Goal: Task Accomplishment & Management: Manage account settings

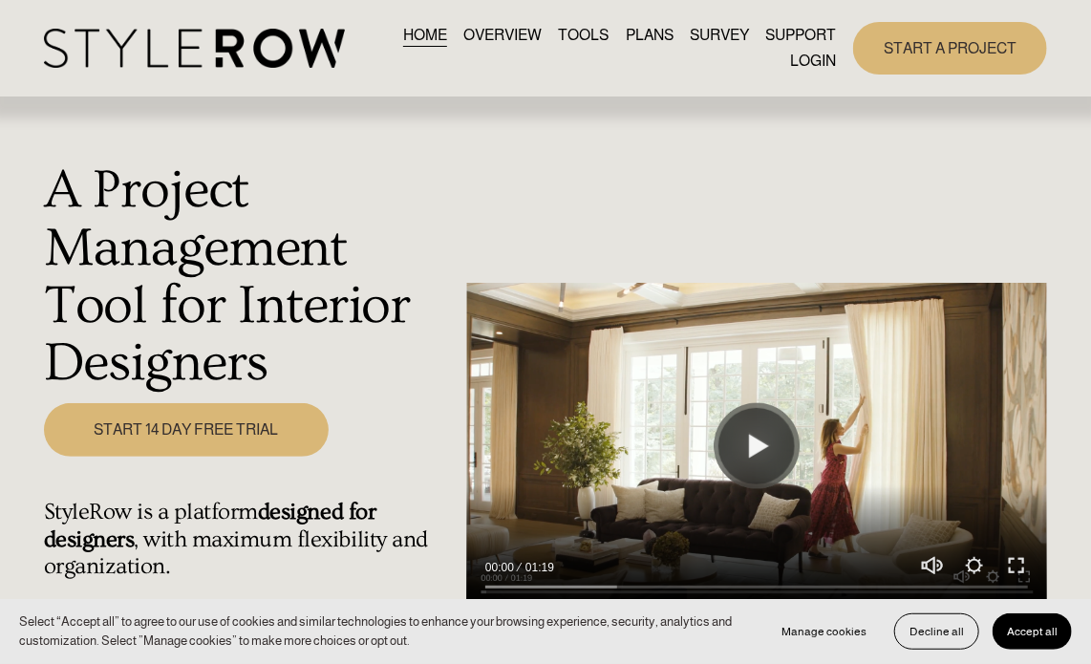
click at [785, 55] on nav "HOME OVERVIEW TOOLS PLANS SURVEY SUPPORT QUESTIONS FEATURED STYLEBOARD RESOURCE…" at bounding box center [599, 48] width 474 height 52
click at [807, 64] on link "LOGIN" at bounding box center [813, 62] width 46 height 26
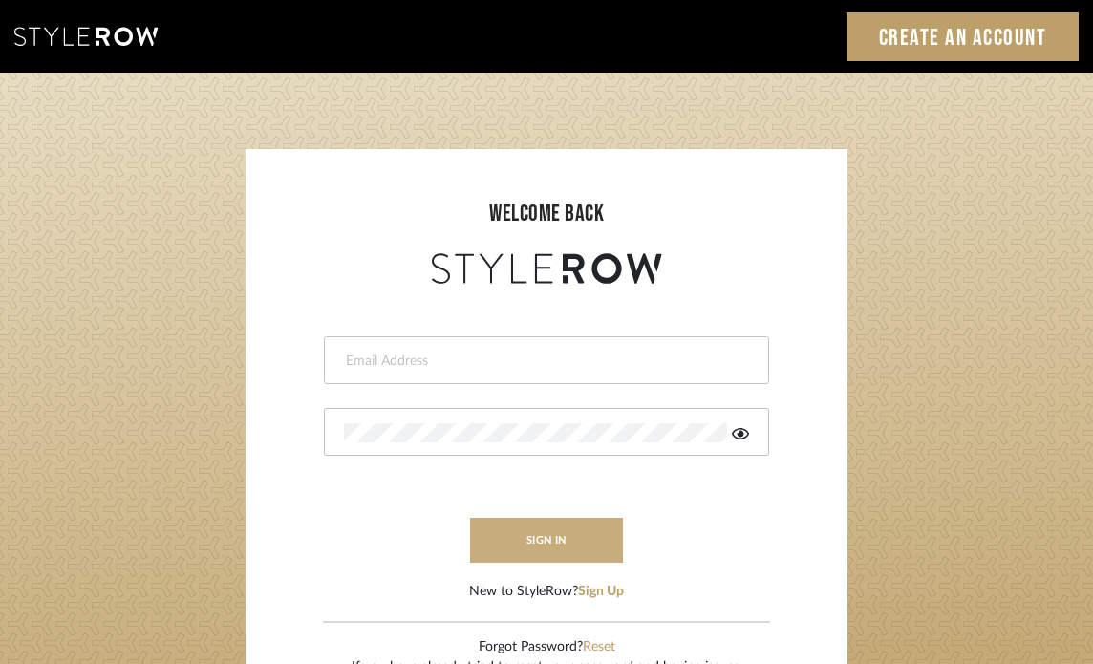
type input "[EMAIL_ADDRESS][PERSON_NAME][DOMAIN_NAME]"
click at [529, 537] on button "sign in" at bounding box center [546, 540] width 153 height 45
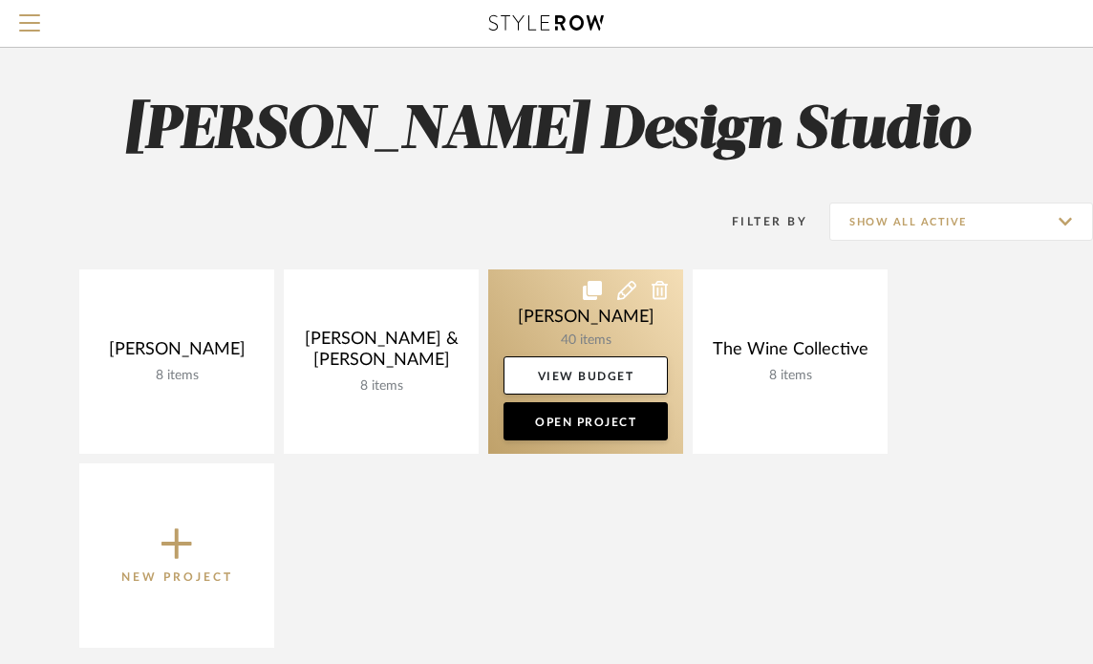
click at [512, 301] on link at bounding box center [585, 361] width 195 height 184
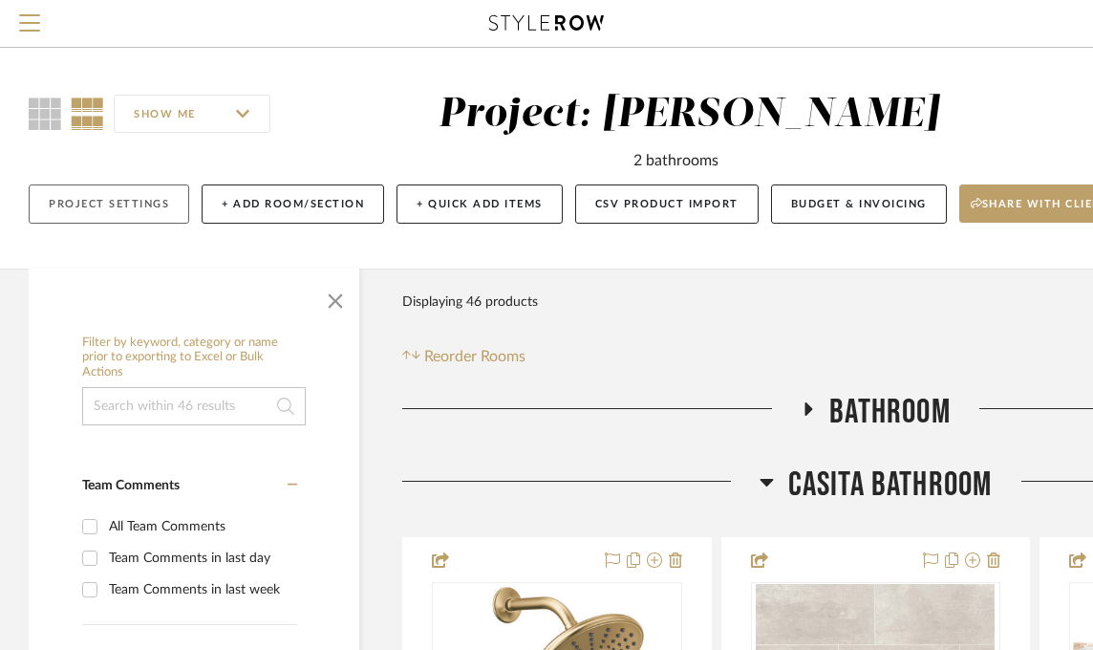
click at [80, 198] on button "Project Settings" at bounding box center [109, 203] width 161 height 39
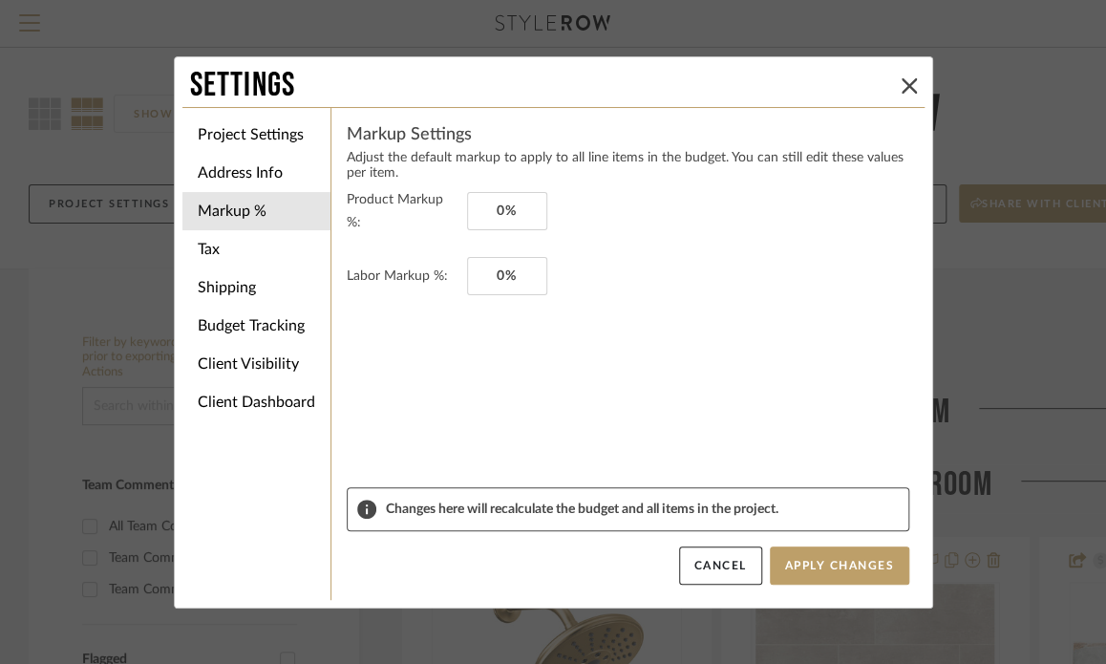
drag, startPoint x: 905, startPoint y: 83, endPoint x: 783, endPoint y: 83, distance: 121.3
click at [902, 83] on icon at bounding box center [909, 85] width 15 height 15
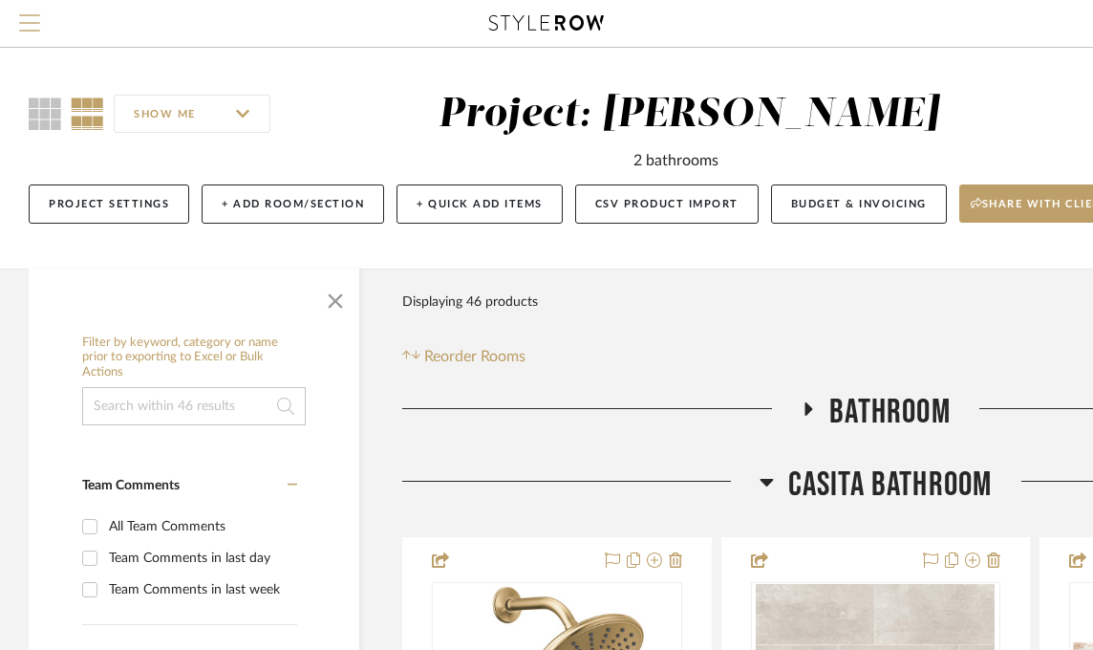
click at [27, 16] on span "Menu" at bounding box center [29, 15] width 21 height 2
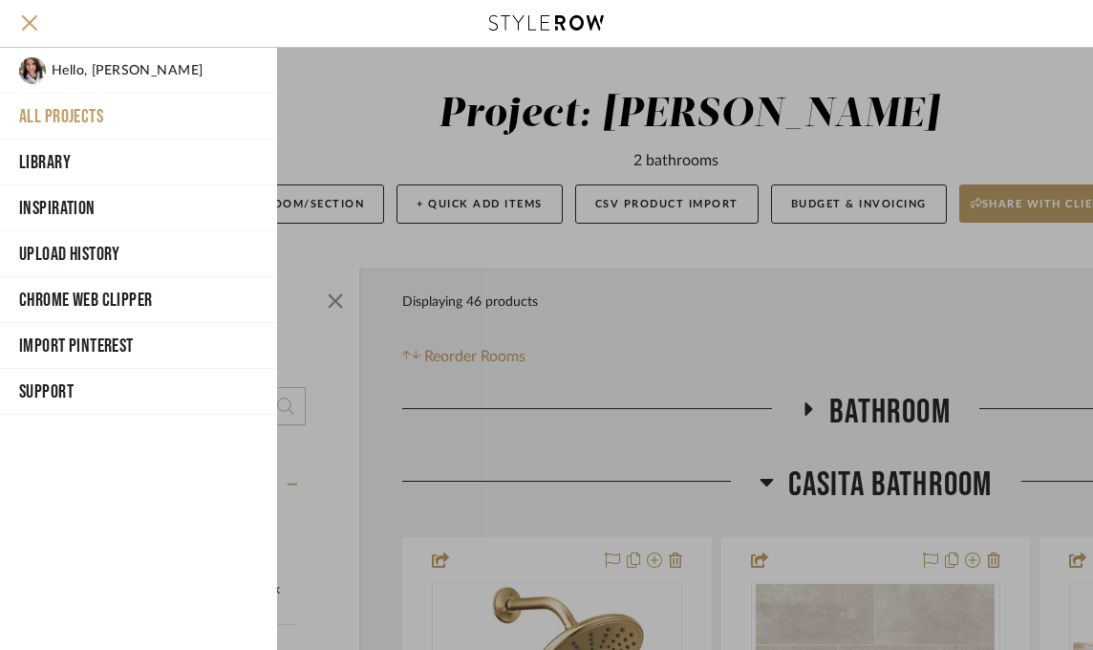
click at [105, 123] on button "All Projects" at bounding box center [138, 117] width 277 height 46
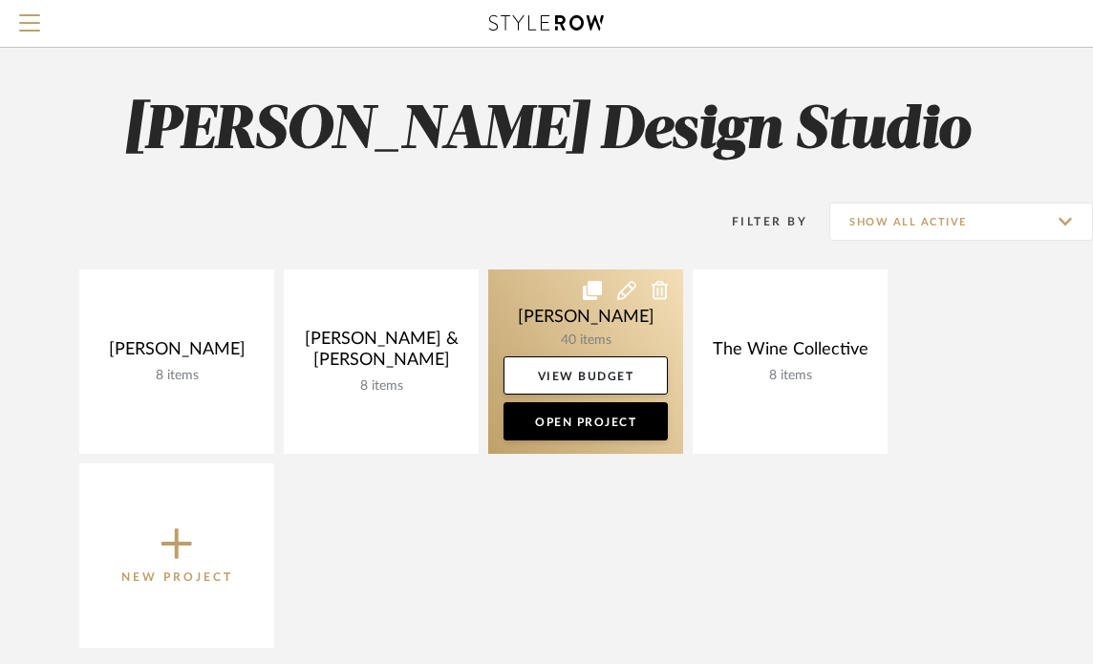
click at [653, 291] on icon at bounding box center [660, 290] width 17 height 19
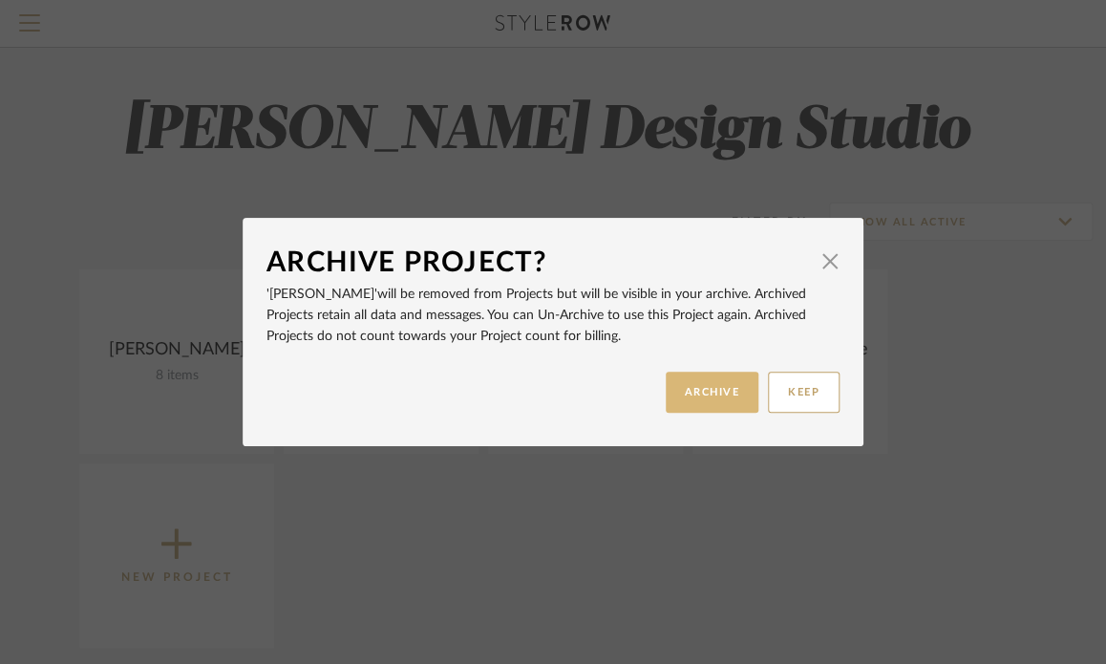
click at [703, 391] on button "ARCHIVE" at bounding box center [713, 392] width 94 height 41
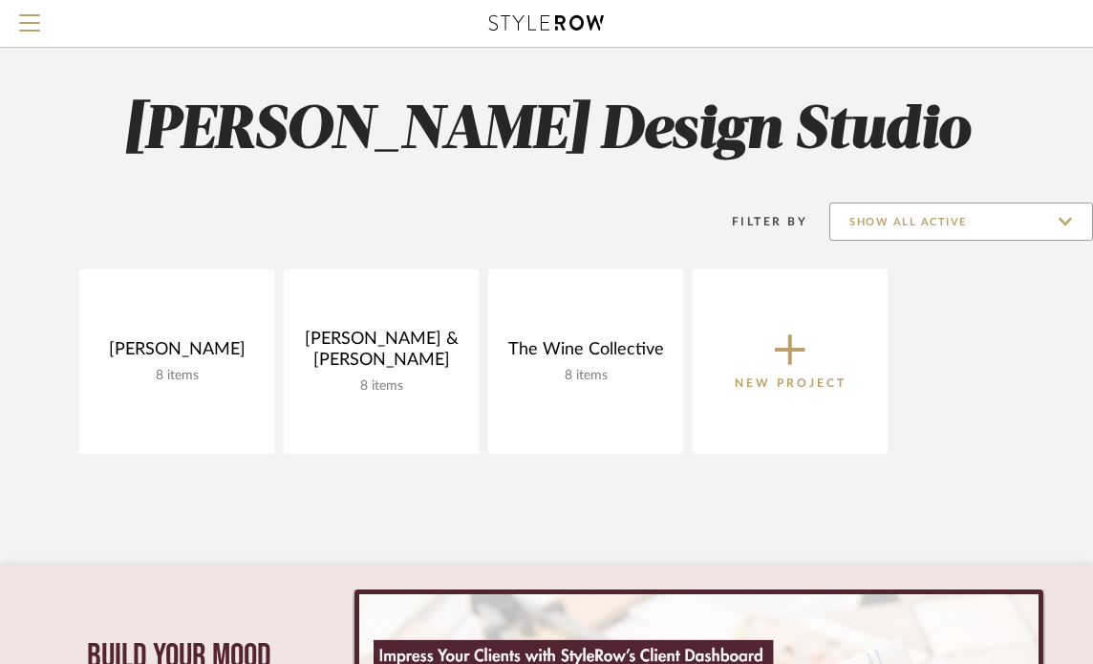
click at [1066, 221] on input "Show All Active" at bounding box center [961, 222] width 264 height 38
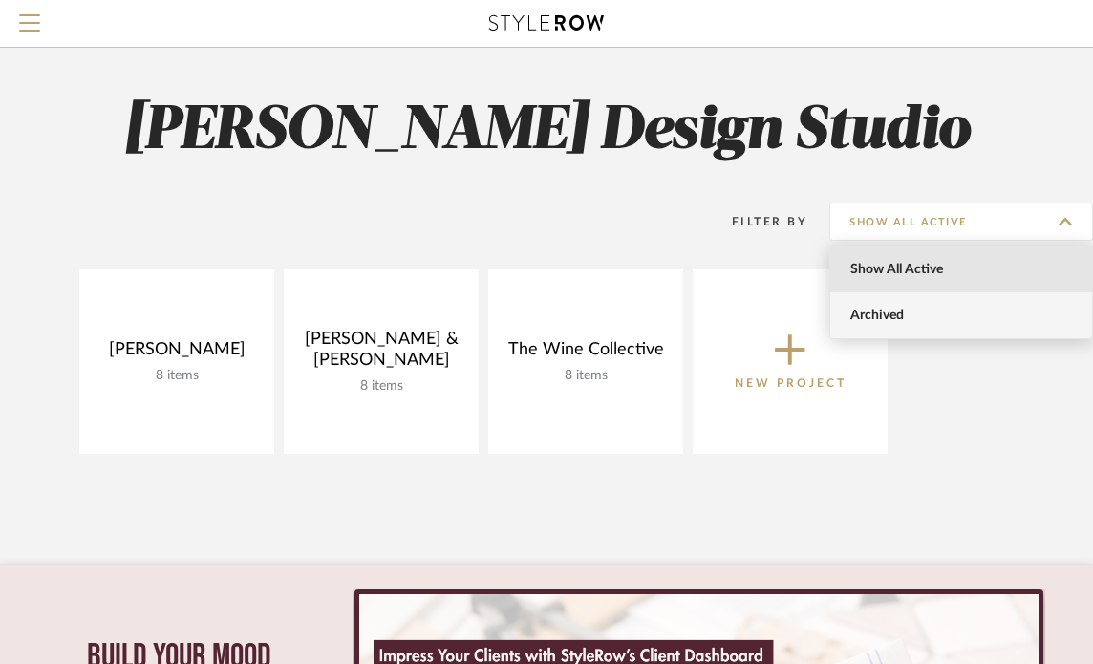
click at [936, 323] on span "Archived" at bounding box center [963, 316] width 226 height 16
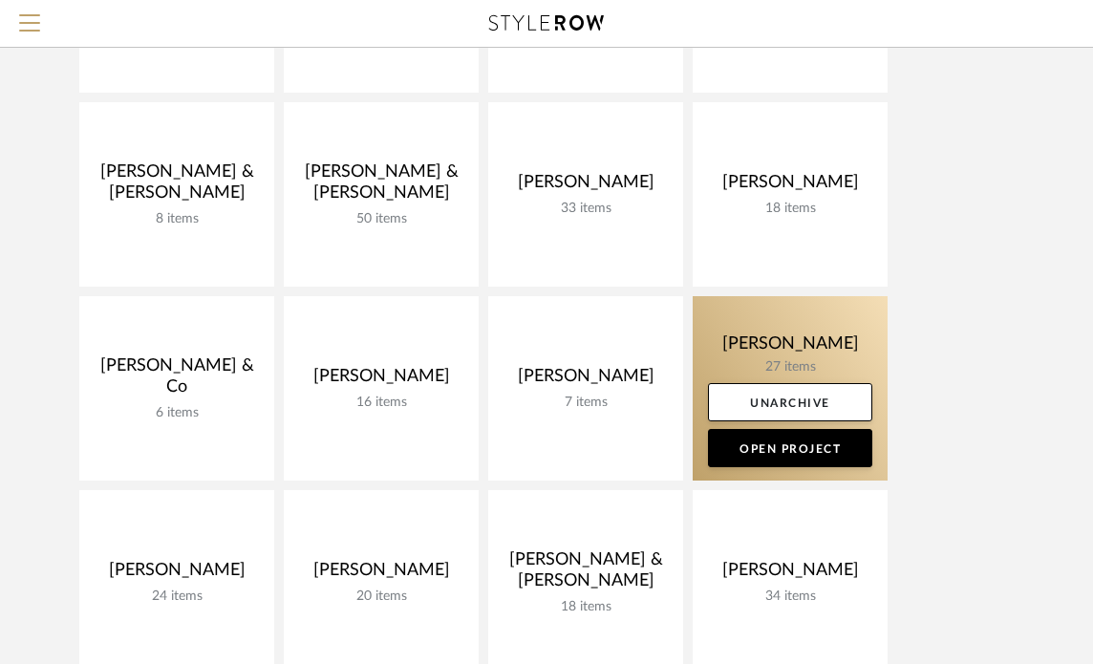
scroll to position [382, 0]
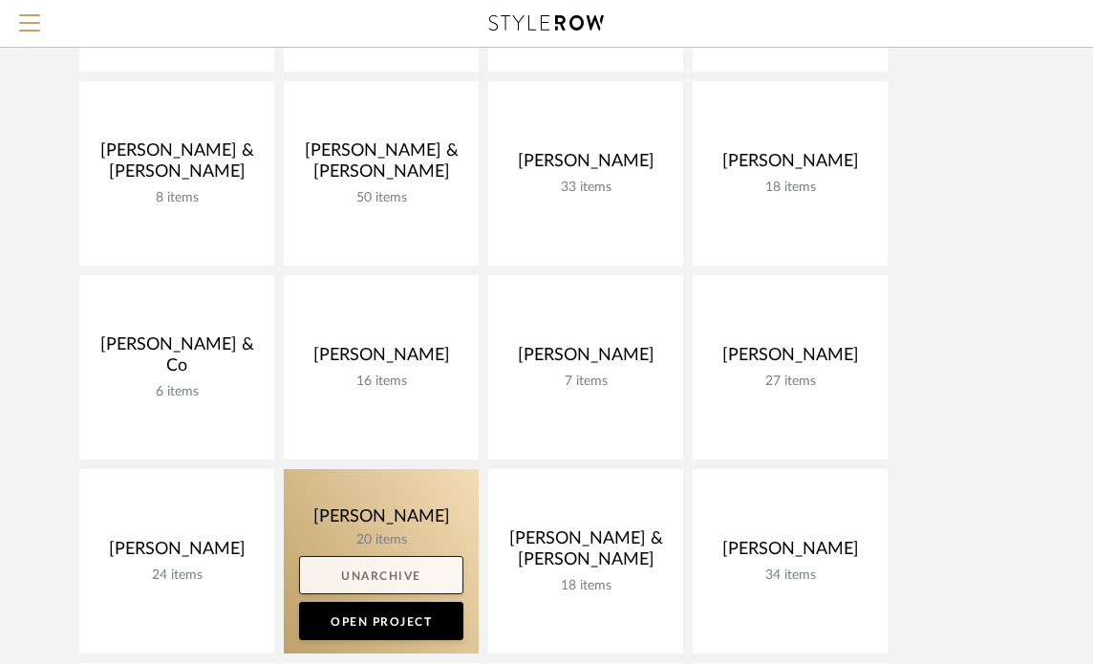
click at [373, 576] on link "Unarchive" at bounding box center [381, 575] width 164 height 38
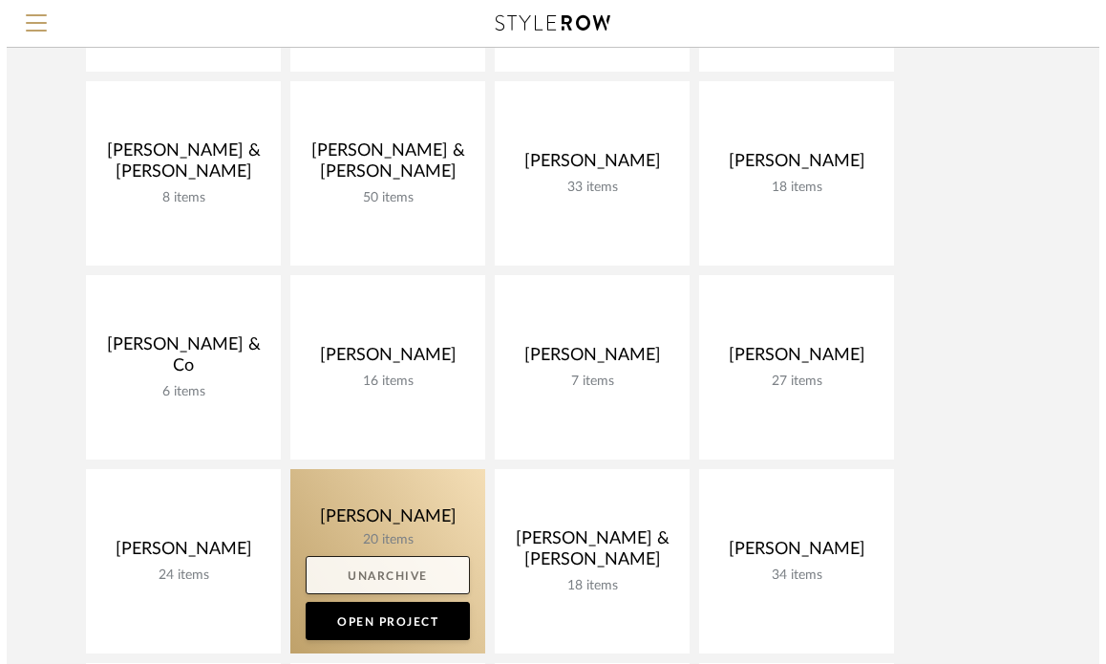
scroll to position [0, 0]
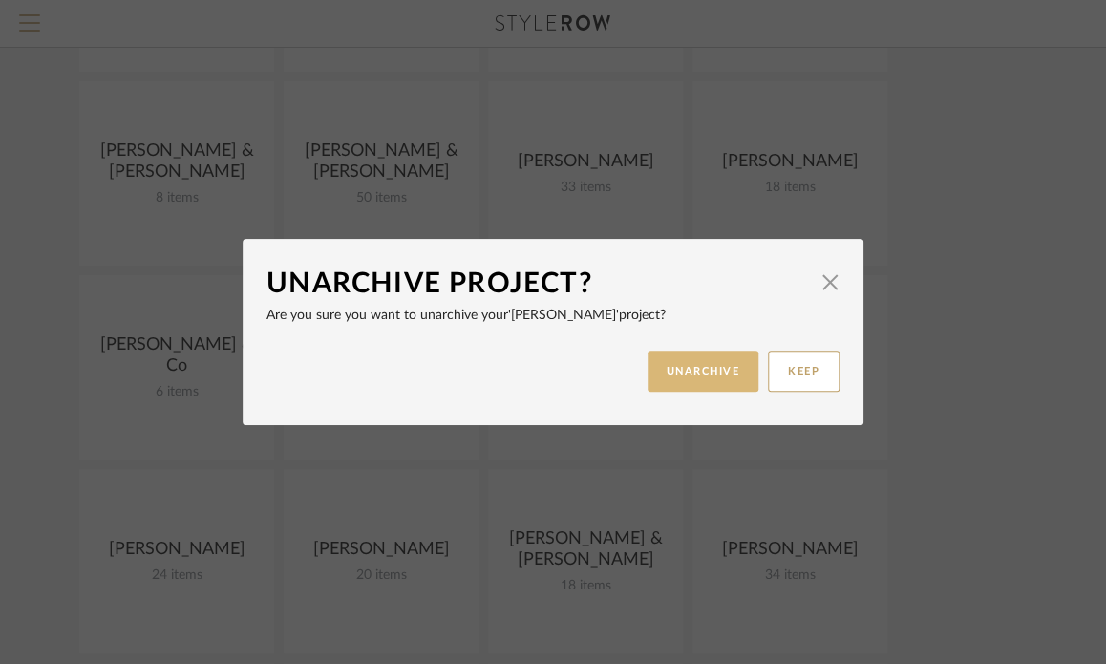
click at [680, 367] on button "UNARCHIVE" at bounding box center [704, 371] width 112 height 41
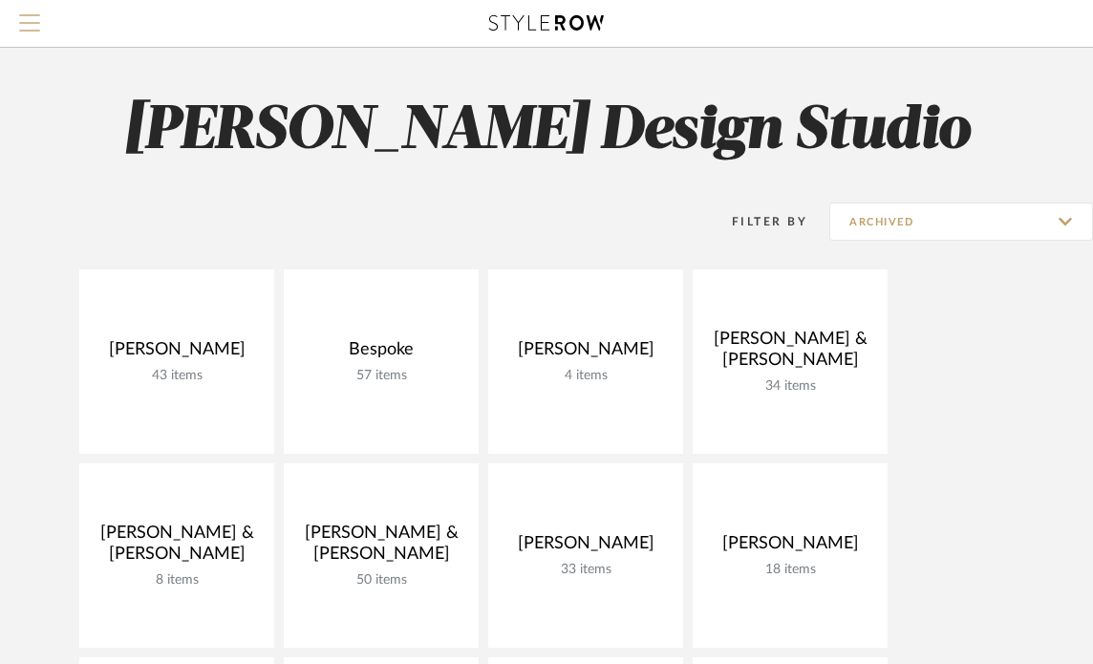
click at [28, 19] on span "Menu" at bounding box center [29, 28] width 21 height 29
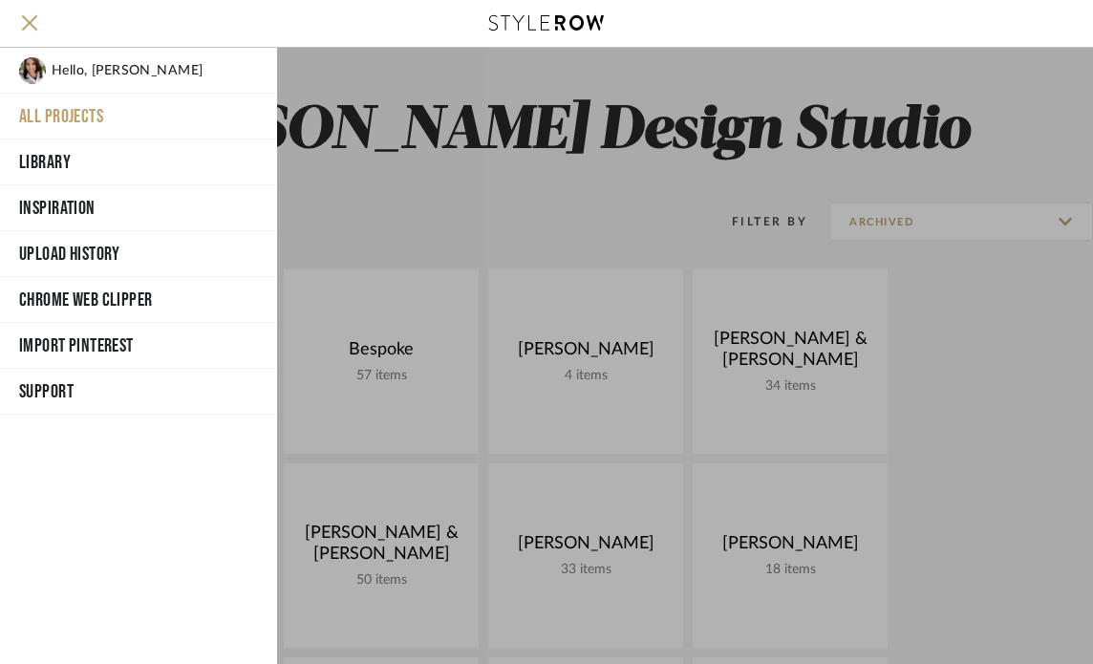
click at [33, 120] on button "All Projects" at bounding box center [138, 117] width 277 height 46
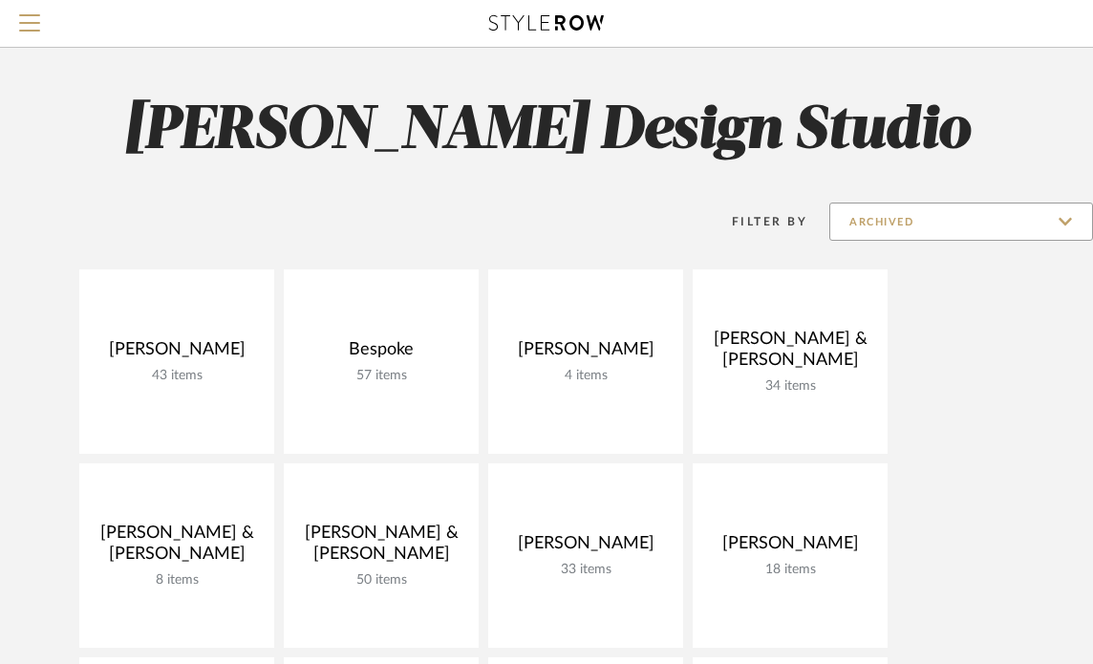
click at [975, 233] on input "Archived" at bounding box center [961, 222] width 264 height 38
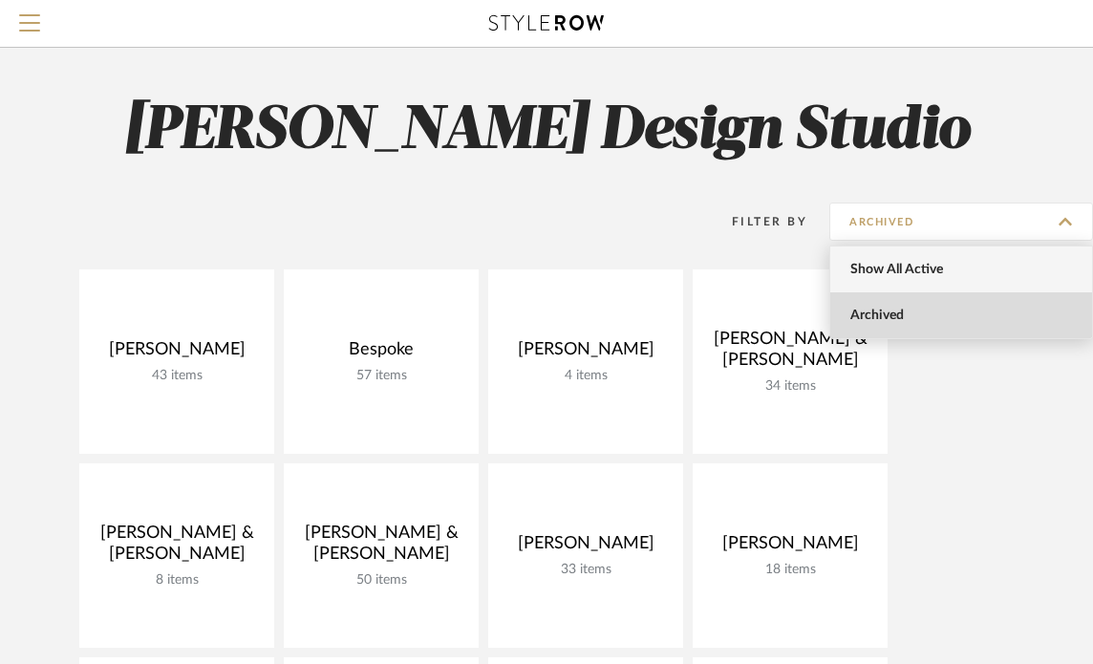
click at [973, 271] on span "Show All Active" at bounding box center [963, 270] width 226 height 16
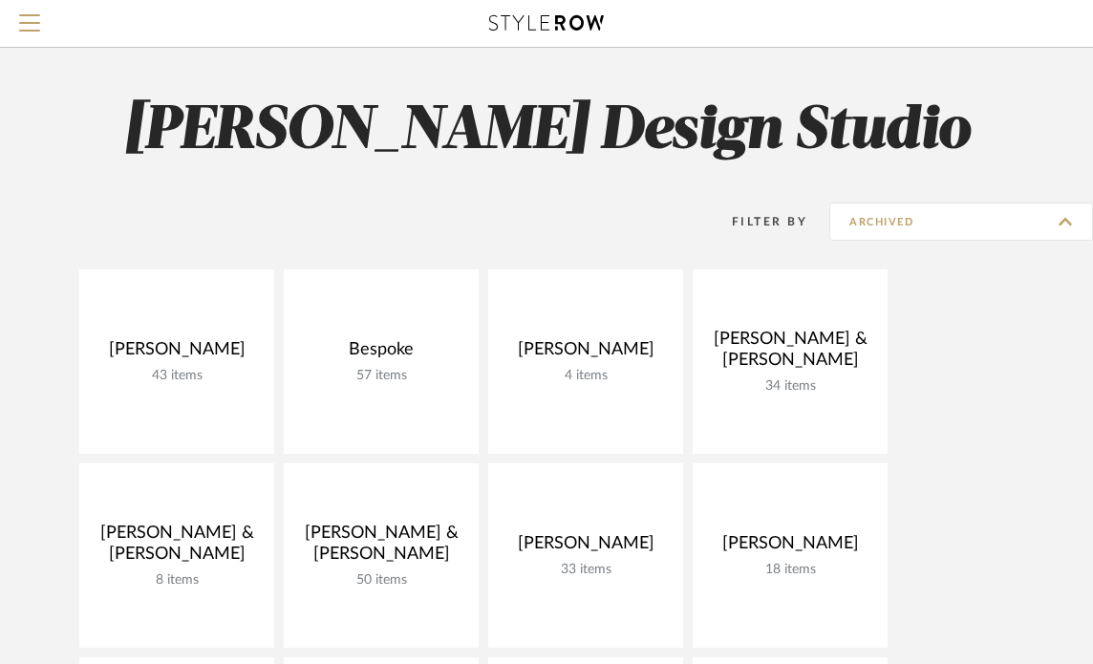
type input "Show All Active"
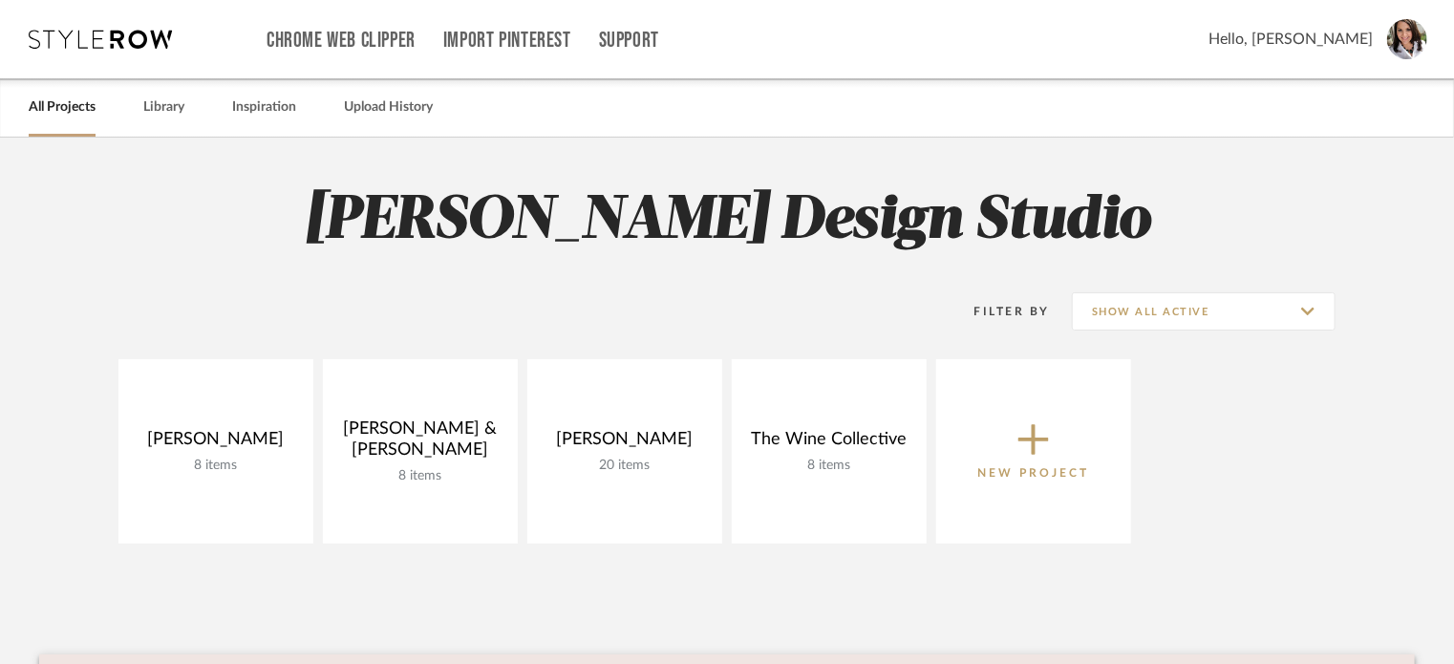
click at [1338, 37] on span "Hello, [PERSON_NAME]" at bounding box center [1291, 39] width 164 height 23
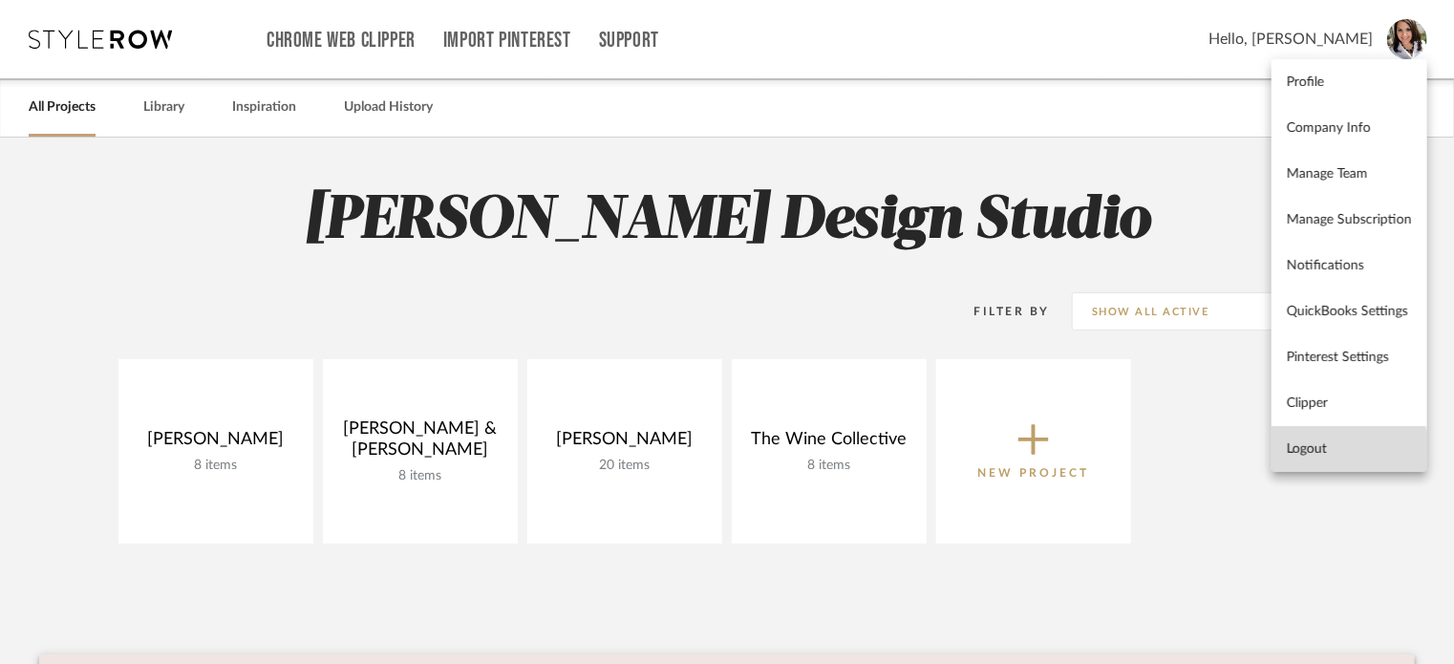
click at [1334, 456] on span "Logout" at bounding box center [1349, 449] width 125 height 16
